Goal: Task Accomplishment & Management: Use online tool/utility

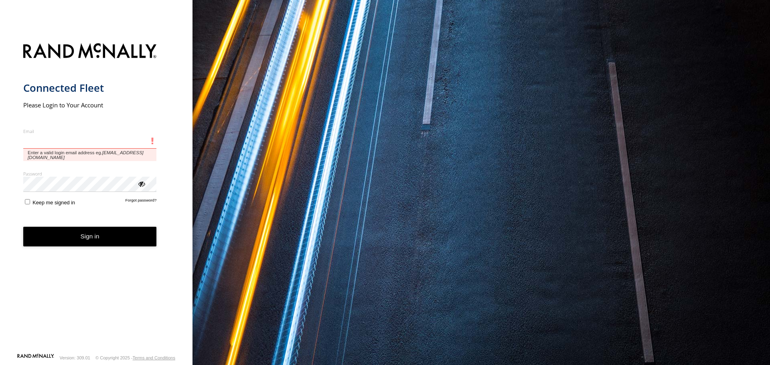
type input "**********"
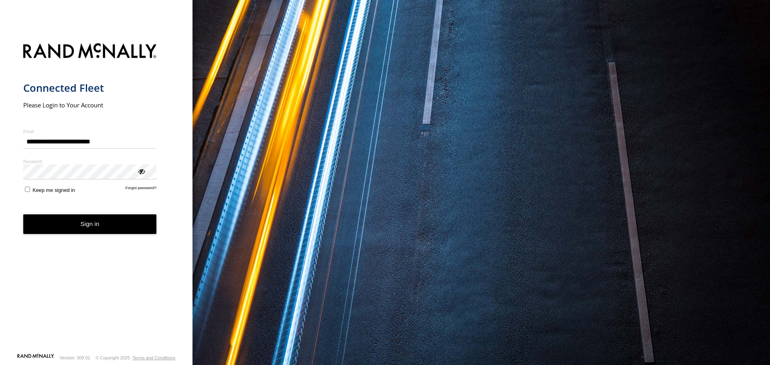
click at [30, 190] on label "Keep me signed in" at bounding box center [49, 190] width 52 height 8
click at [59, 223] on button "Sign in" at bounding box center [89, 224] width 133 height 20
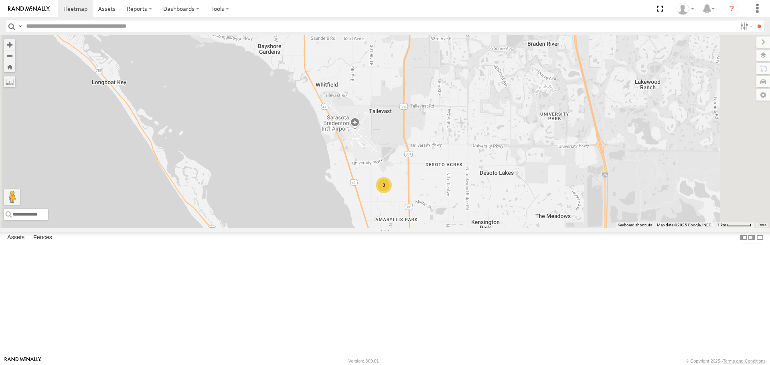
click at [392, 193] on div "3" at bounding box center [384, 185] width 16 height 16
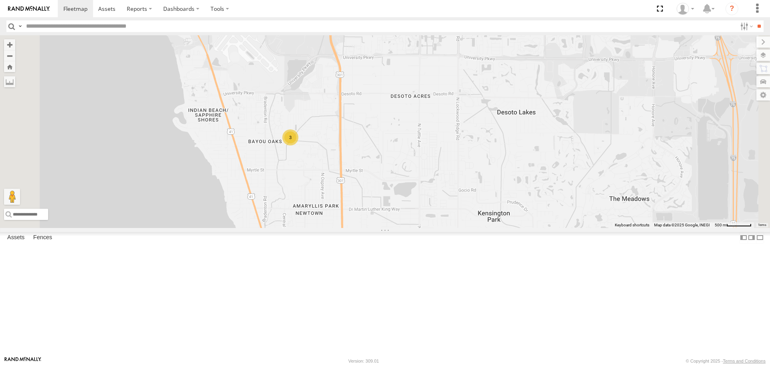
click at [0, 0] on link at bounding box center [0, 0] width 0 height 0
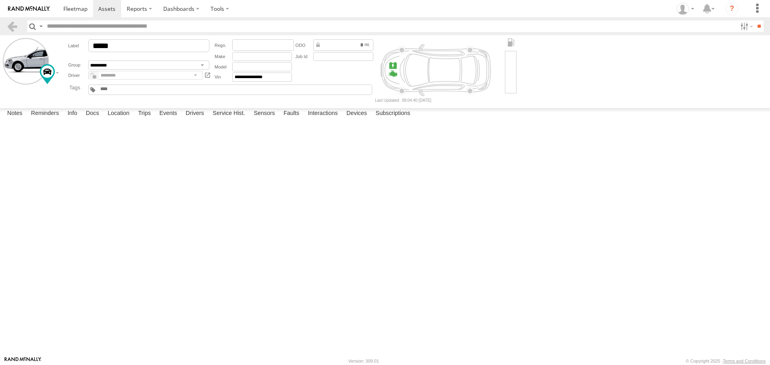
click at [0, 0] on label at bounding box center [0, 0] width 0 height 0
click at [0, 0] on div "Cancel Proceed" at bounding box center [0, 0] width 0 height 0
click at [0, 0] on button "Proceed" at bounding box center [0, 0] width 0 height 0
click at [73, 8] on span at bounding box center [75, 9] width 24 height 8
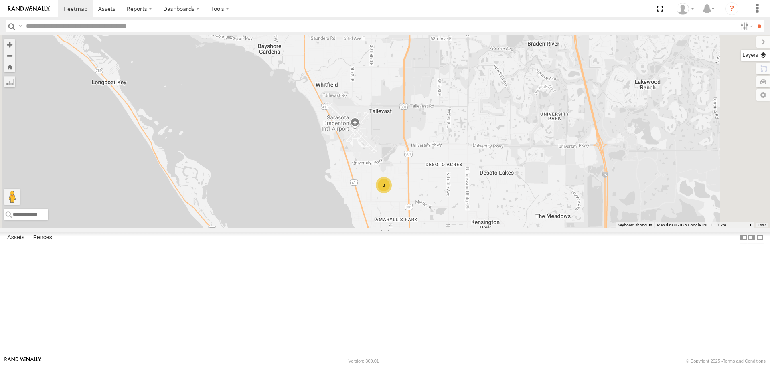
click at [760, 57] on label at bounding box center [754, 55] width 29 height 11
click at [0, 0] on span "Basemaps" at bounding box center [0, 0] width 0 height 0
click at [0, 0] on span "Roadmap" at bounding box center [0, 0] width 0 height 0
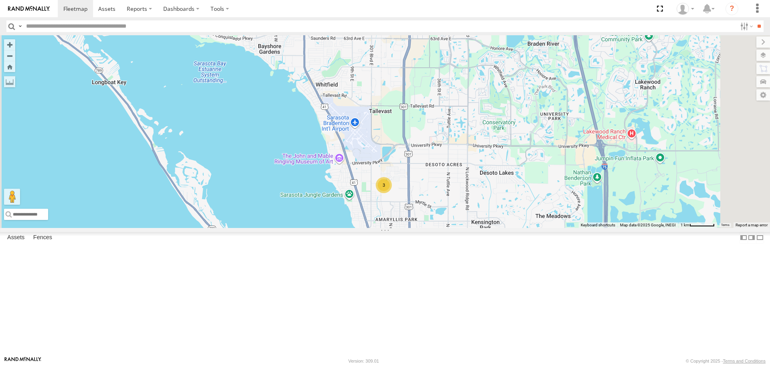
click at [0, 0] on span "Overlays" at bounding box center [0, 0] width 0 height 0
click at [0, 0] on span "Traffic" at bounding box center [0, 0] width 0 height 0
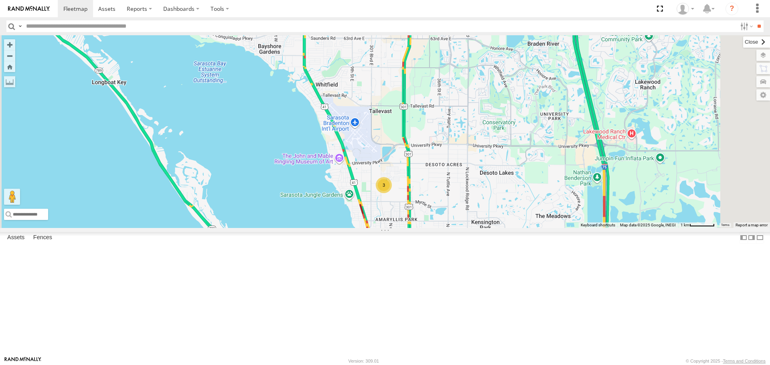
click at [743, 42] on label at bounding box center [756, 41] width 27 height 11
